Goal: Learn about a topic: Learn about a topic

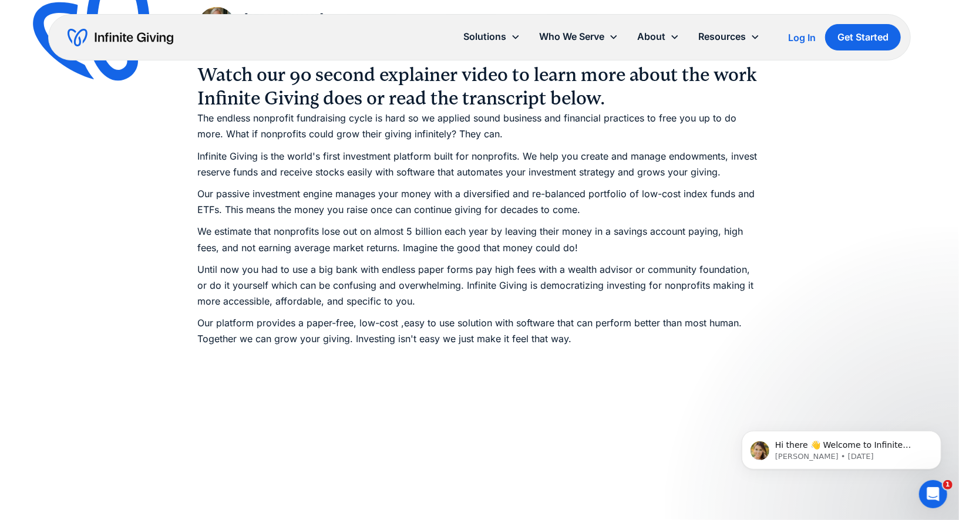
scroll to position [679, 0]
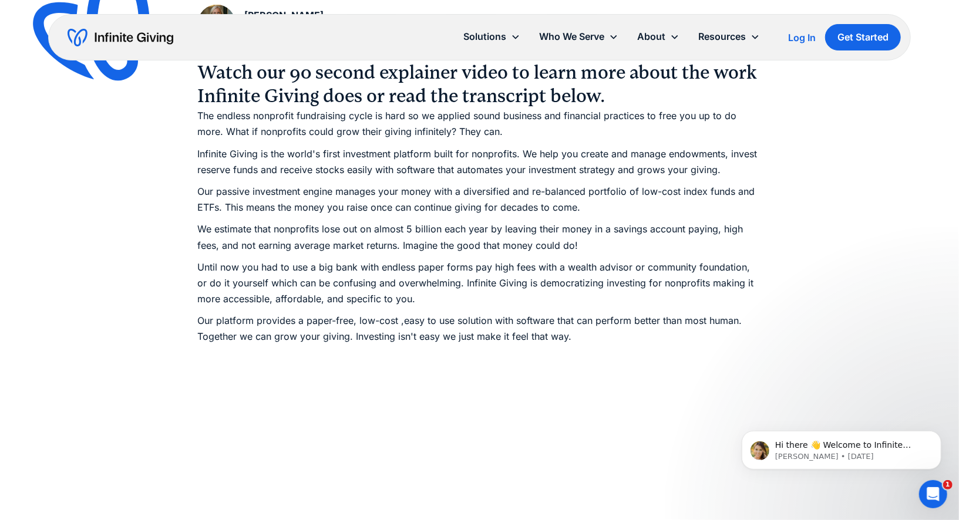
click at [384, 118] on p "The endless nonprofit fundraising cycle is hard so we applied sound business an…" at bounding box center [480, 124] width 564 height 32
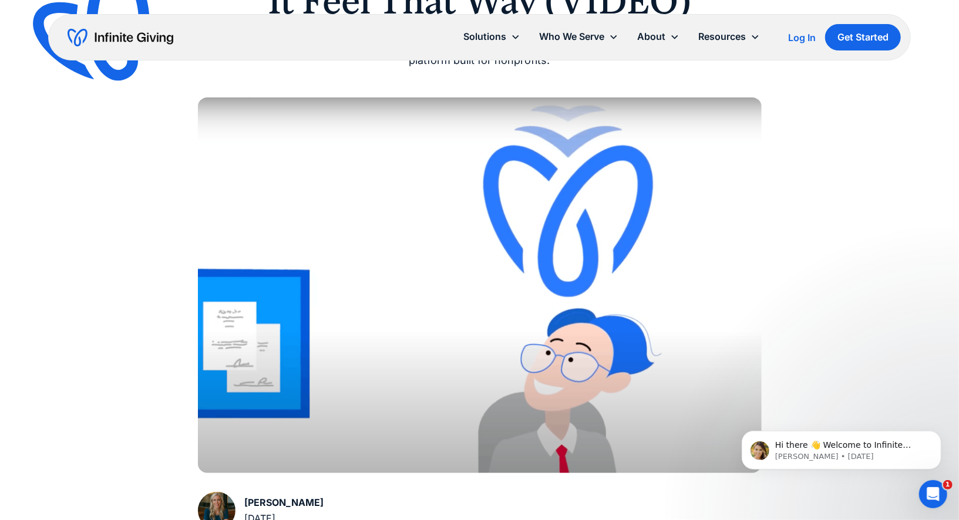
scroll to position [0, 0]
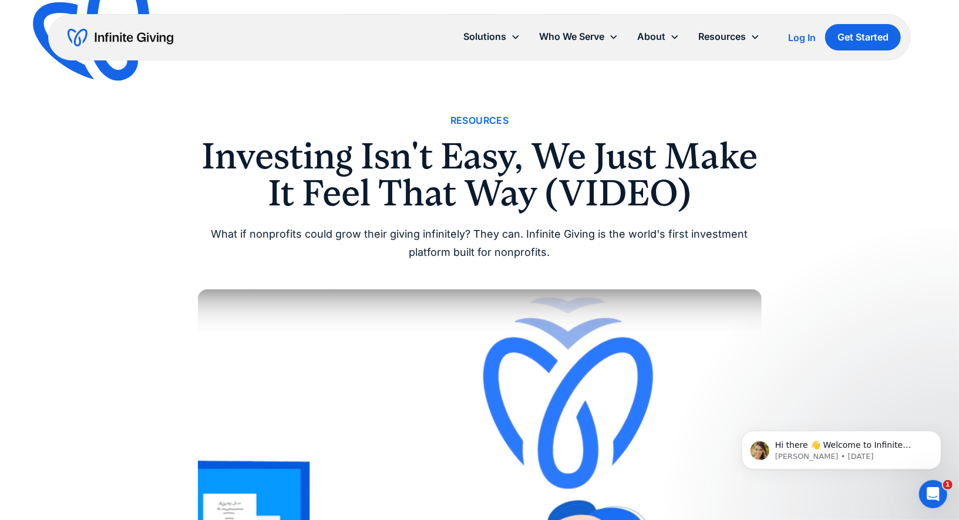
click at [378, 179] on h1 "Investing Isn't Easy, We Just Make It Feel That Way (VIDEO)" at bounding box center [480, 174] width 564 height 73
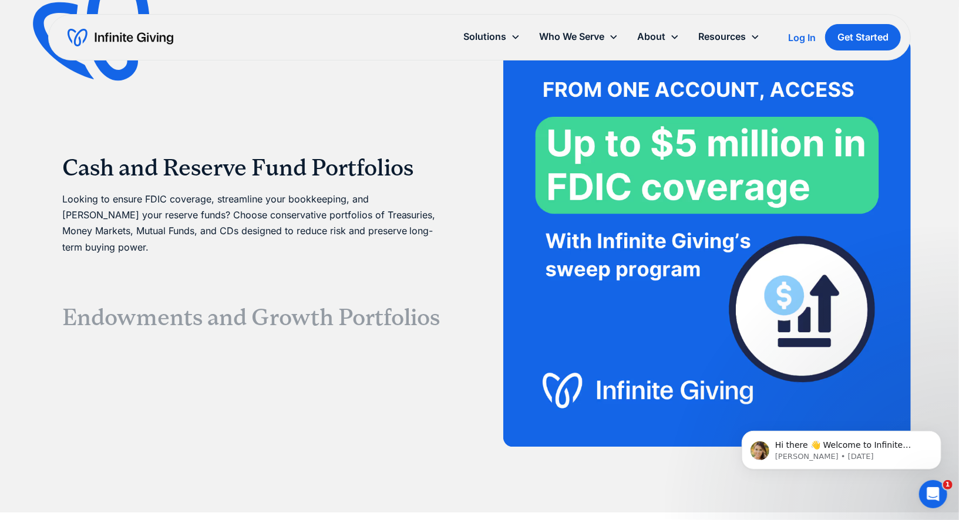
scroll to position [2233, 0]
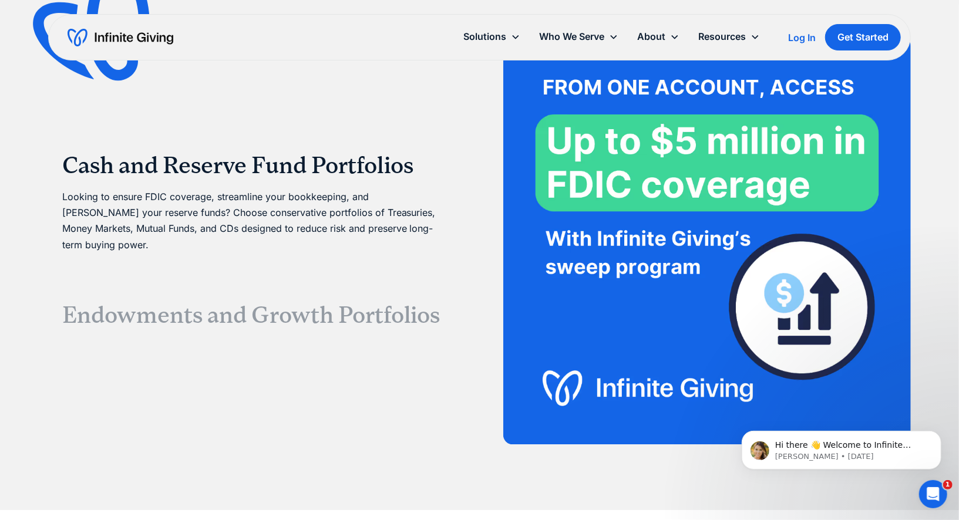
click at [139, 304] on h3 "Endowments and Growth Portfolios" at bounding box center [252, 315] width 380 height 28
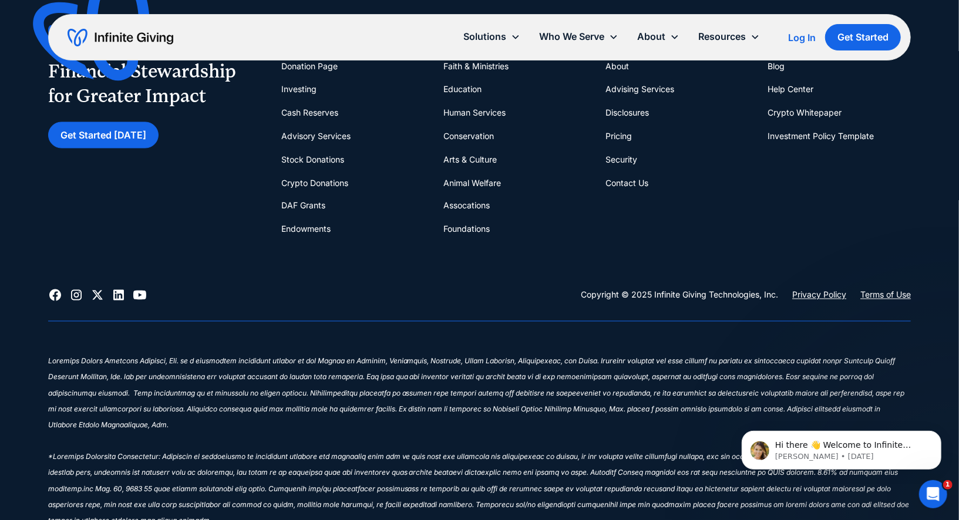
scroll to position [4136, 0]
